Goal: Task Accomplishment & Management: Manage account settings

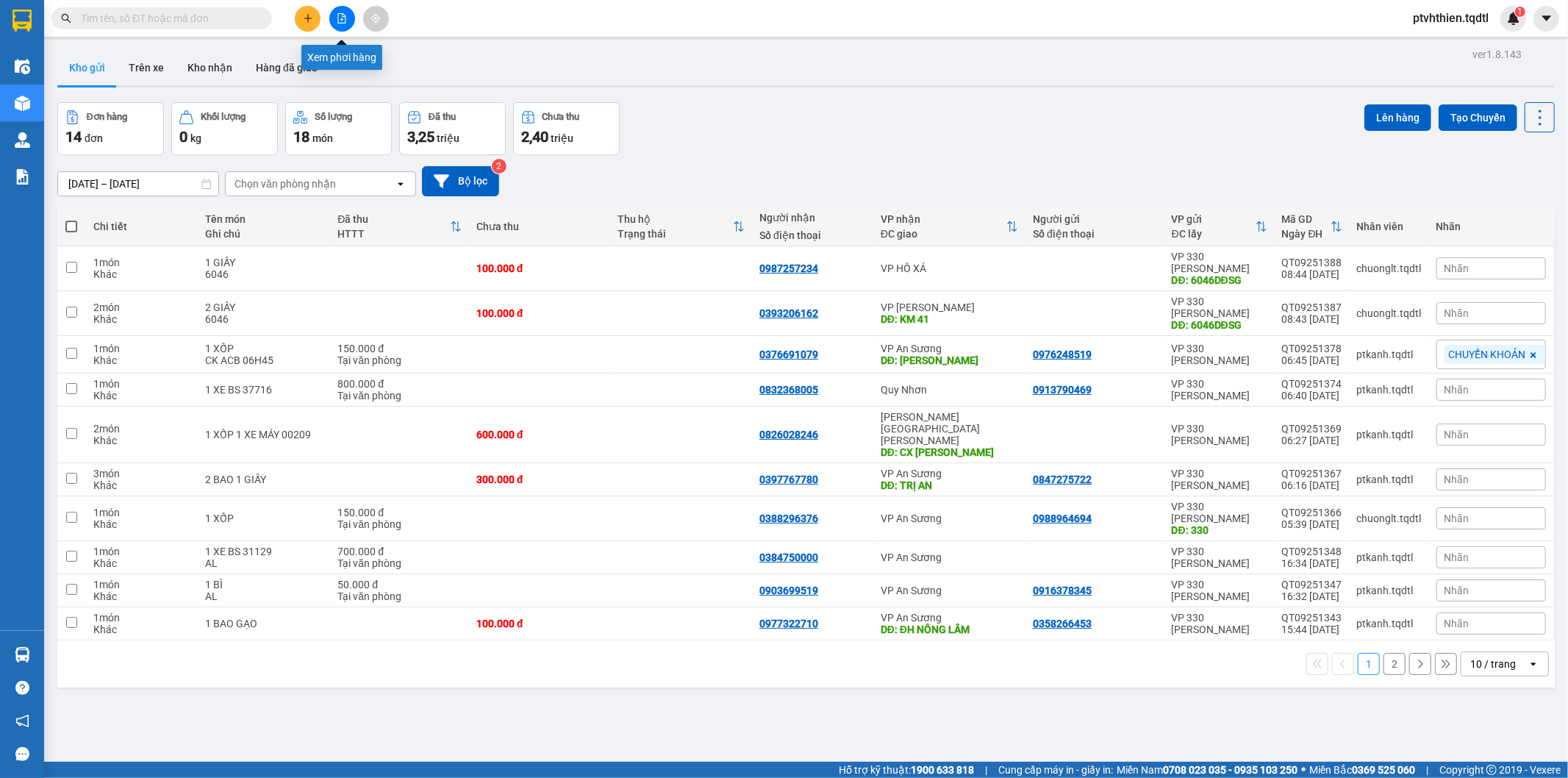
click at [332, 13] on button at bounding box center [342, 18] width 26 height 26
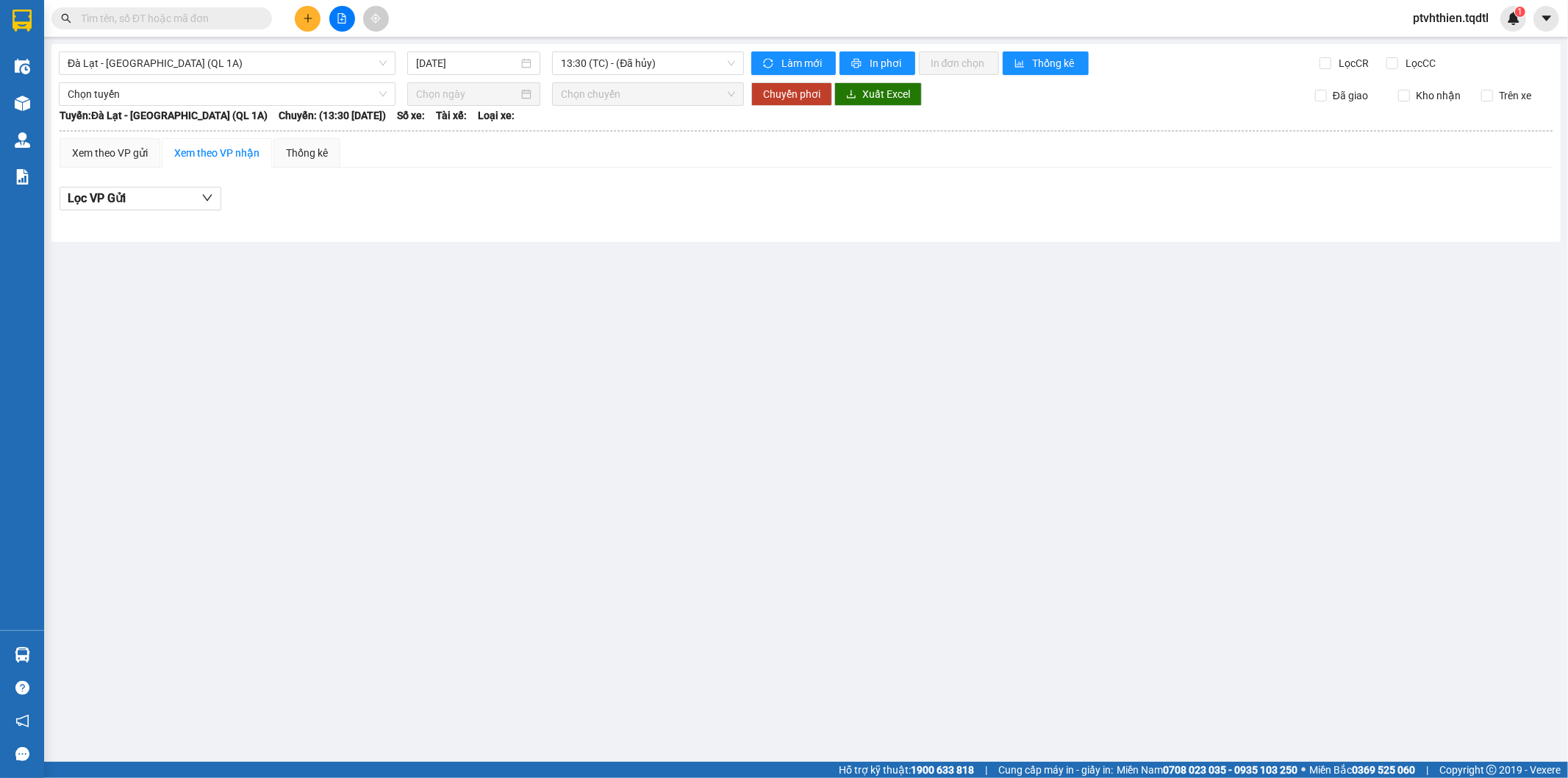
click at [203, 13] on input "text" at bounding box center [167, 18] width 173 height 16
paste input "HUE09250067"
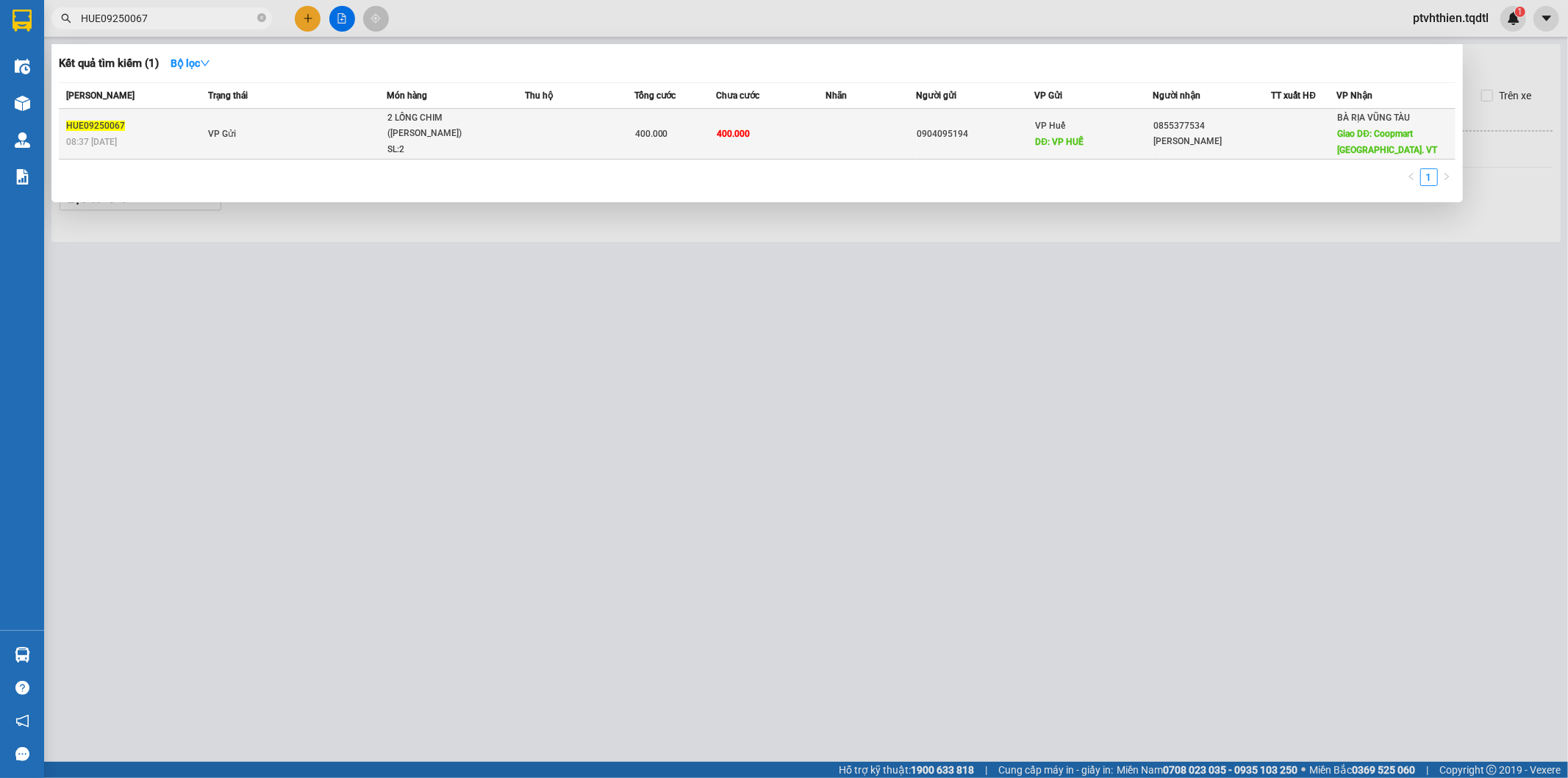
type input "HUE09250067"
click at [883, 141] on td at bounding box center [871, 134] width 91 height 51
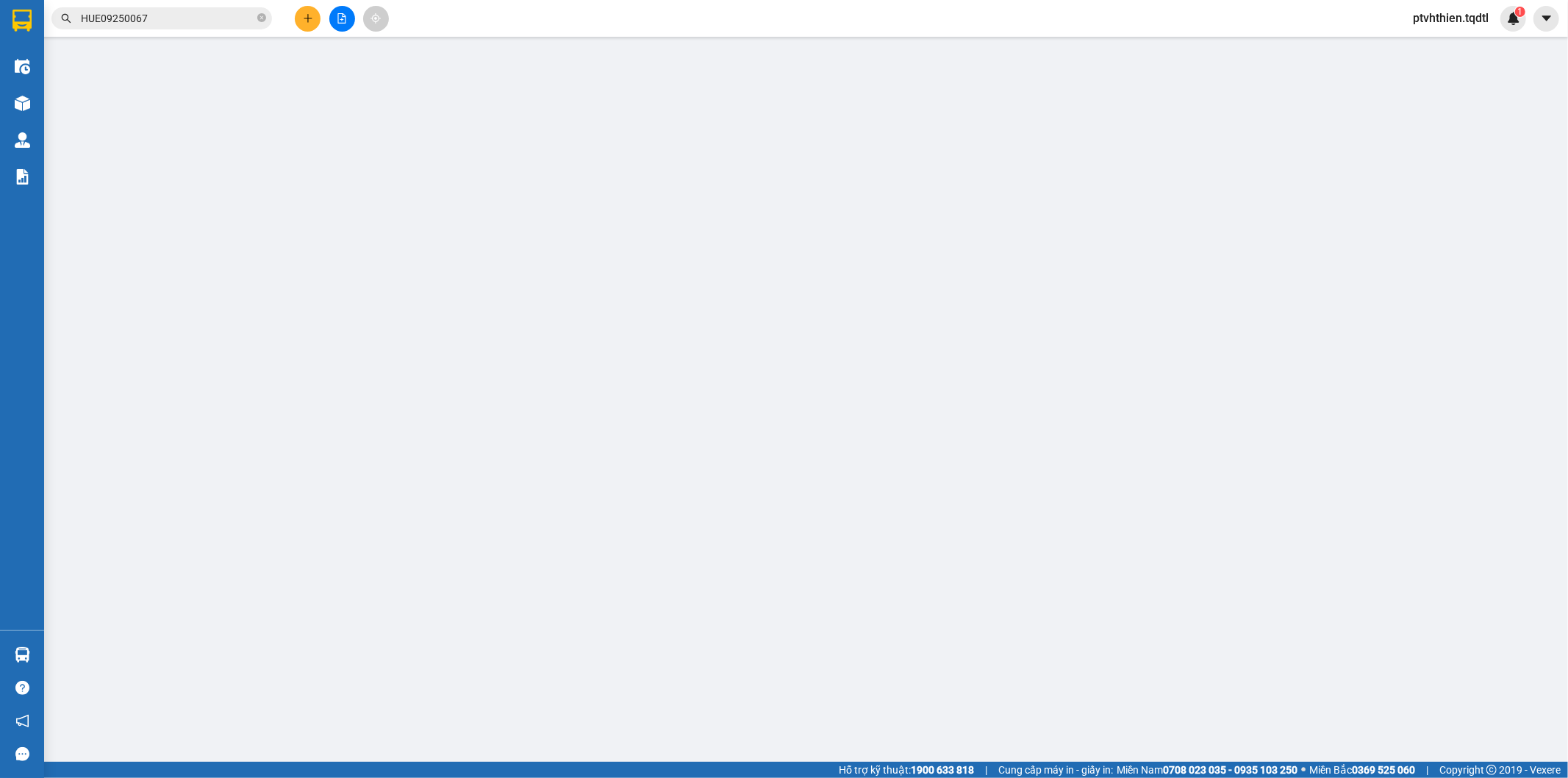
type input "0904095194"
type input "VP HUẾ"
type input "0855377534"
type input "Anh Phương"
type input "Coopmart Phú Mỹ. VT"
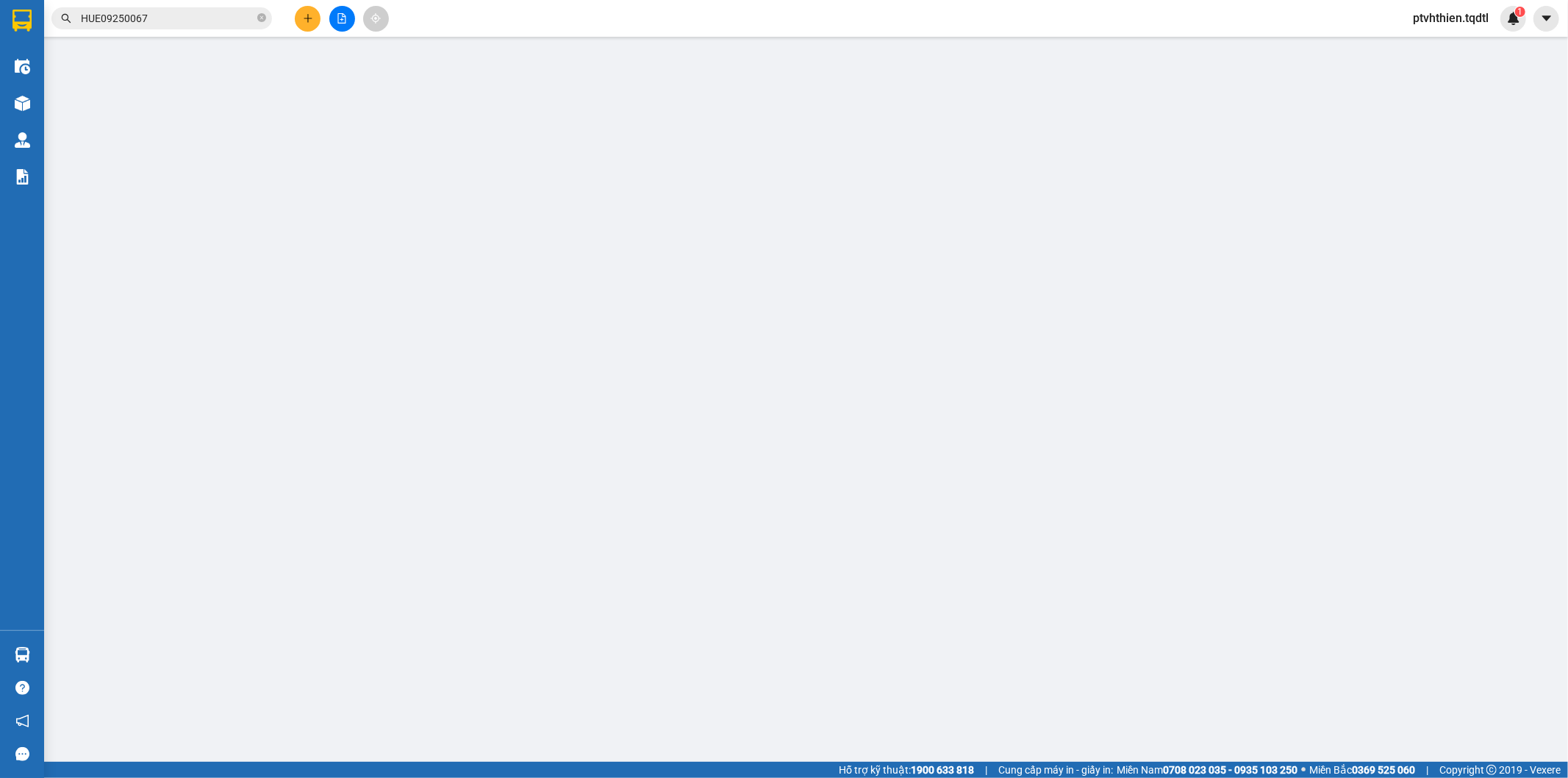
type input "400.000"
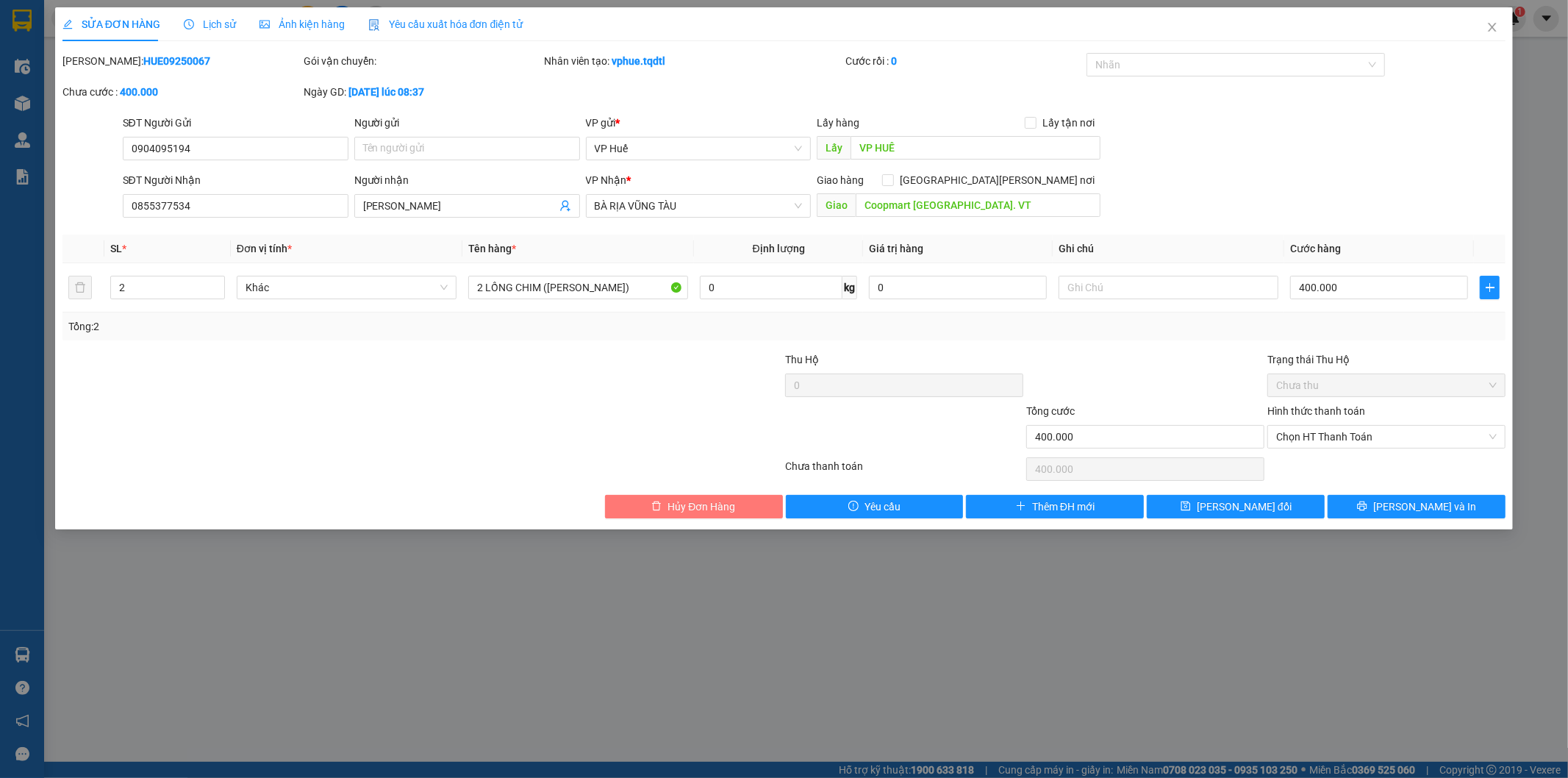
click at [686, 501] on span "Hủy Đơn Hàng" at bounding box center [700, 507] width 67 height 16
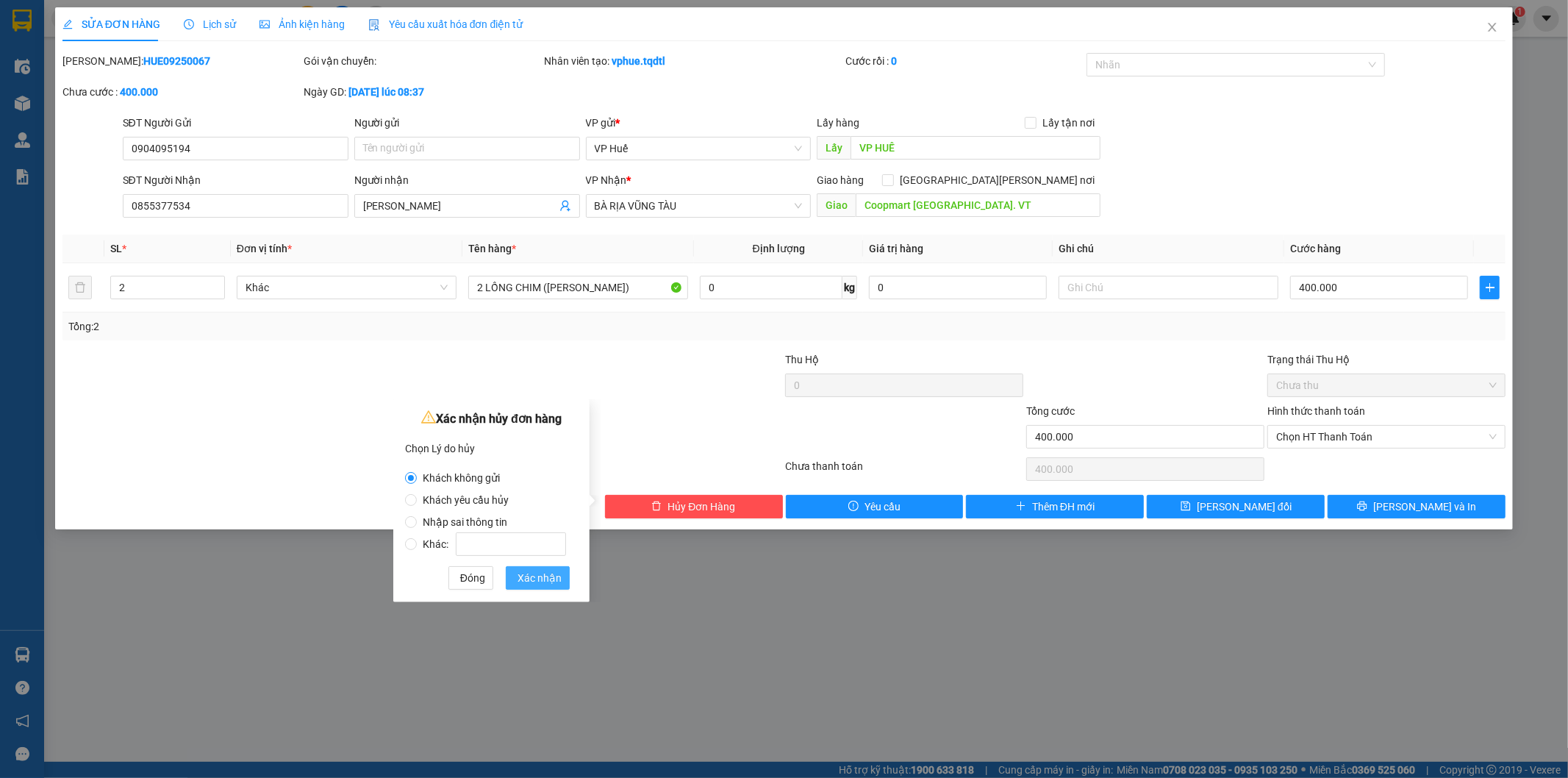
click at [532, 578] on span "Xác nhận" at bounding box center [540, 578] width 44 height 16
